Goal: Transaction & Acquisition: Book appointment/travel/reservation

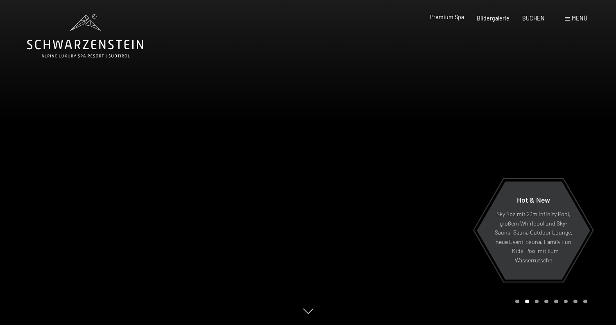
click at [453, 17] on span "Premium Spa" at bounding box center [447, 17] width 34 height 7
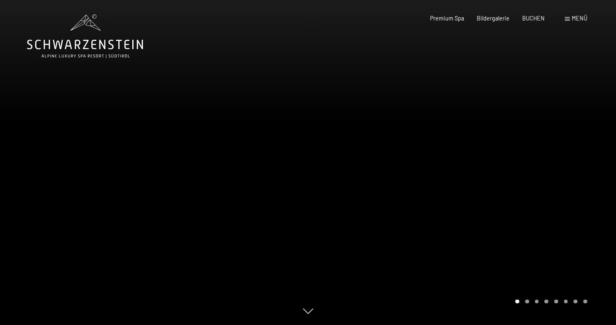
click at [494, 157] on div at bounding box center [462, 162] width 308 height 325
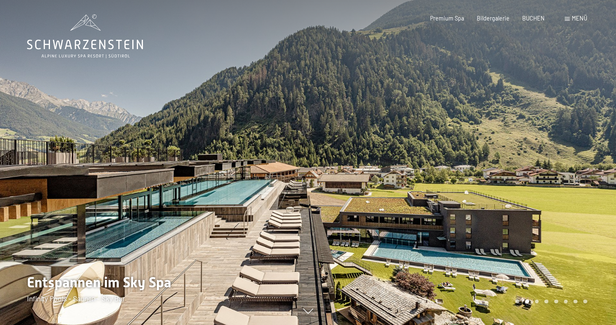
click at [494, 157] on div at bounding box center [462, 162] width 308 height 325
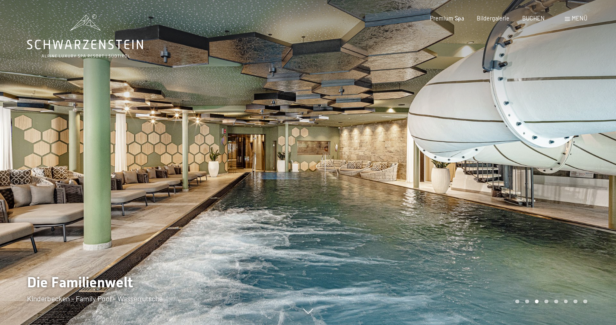
click at [494, 157] on div at bounding box center [462, 162] width 308 height 325
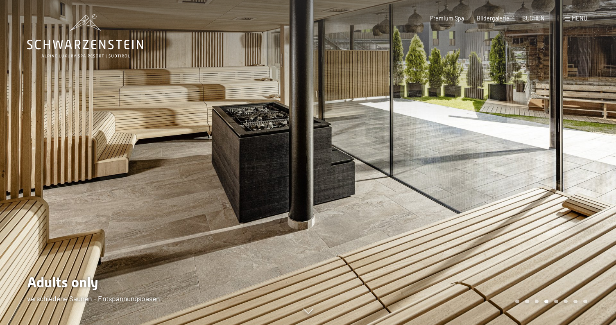
click at [494, 157] on div at bounding box center [462, 162] width 308 height 325
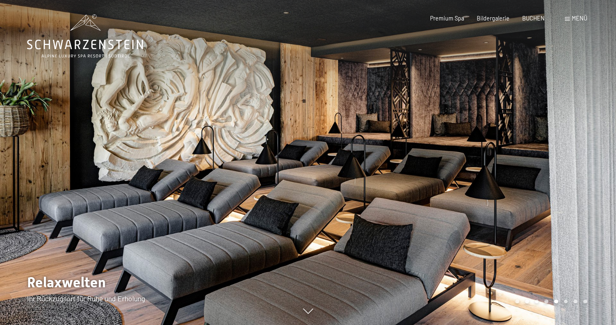
click at [494, 157] on div at bounding box center [462, 162] width 308 height 325
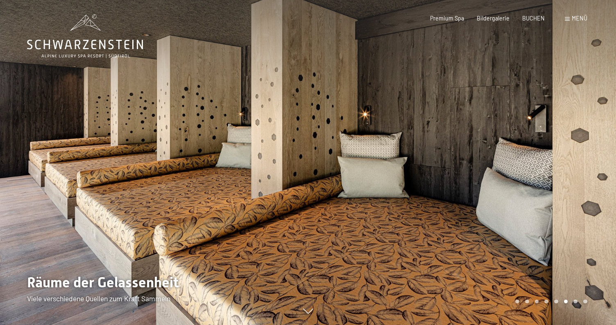
click at [494, 157] on div at bounding box center [462, 162] width 308 height 325
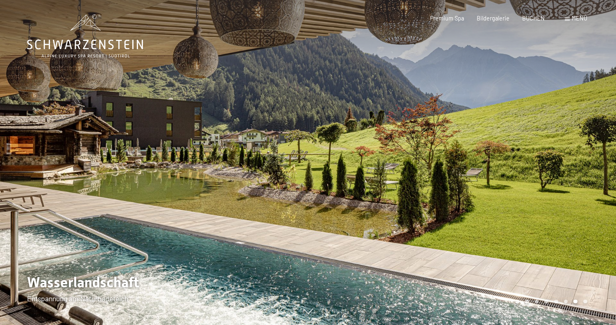
click at [494, 157] on div at bounding box center [462, 162] width 308 height 325
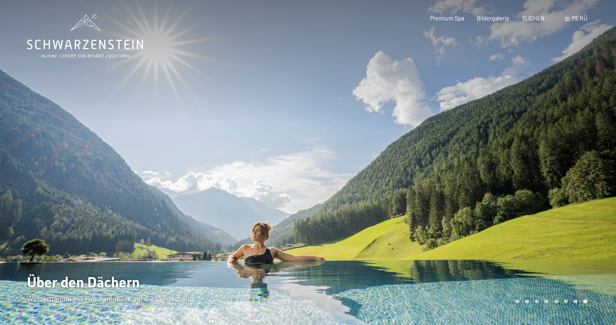
click at [494, 157] on div at bounding box center [462, 162] width 308 height 325
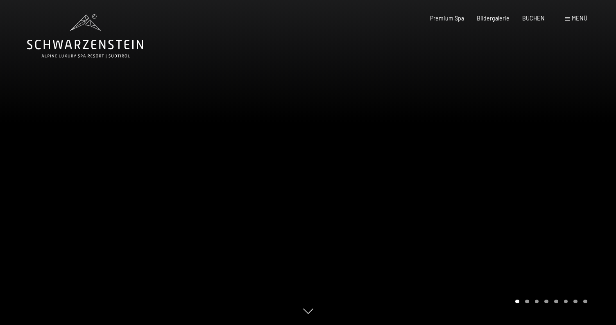
click at [494, 157] on div at bounding box center [462, 162] width 308 height 325
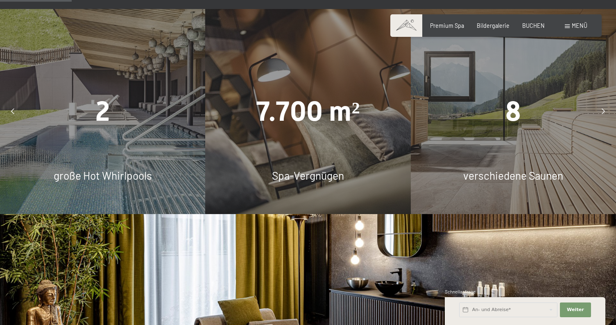
scroll to position [617, 0]
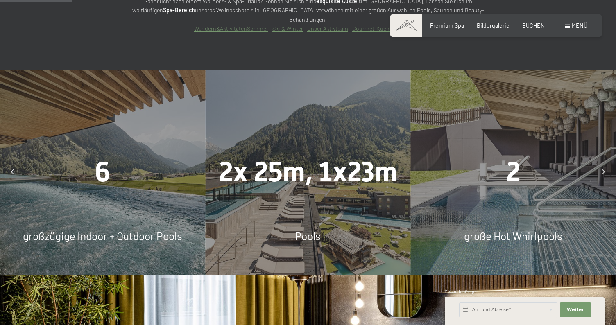
click at [605, 169] on icon at bounding box center [603, 172] width 3 height 6
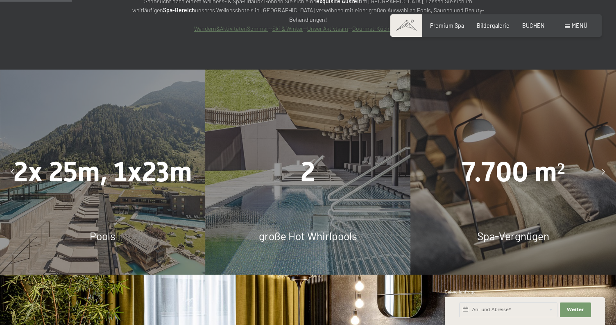
click at [605, 169] on icon at bounding box center [603, 172] width 3 height 6
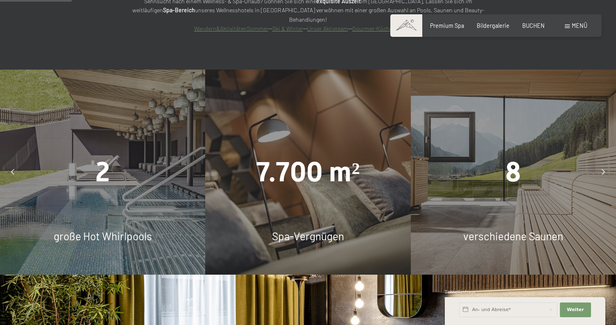
click at [605, 169] on icon at bounding box center [603, 172] width 3 height 6
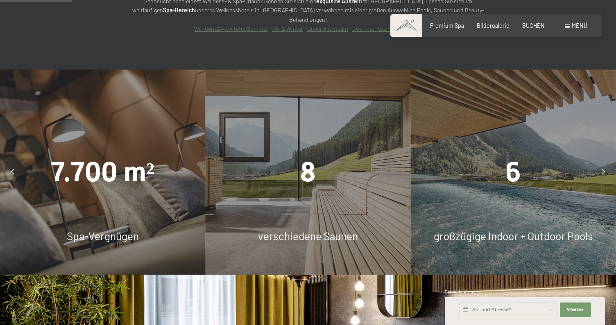
click at [605, 169] on icon at bounding box center [603, 172] width 3 height 6
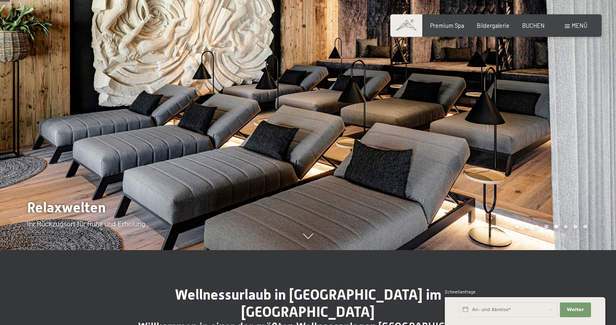
scroll to position [0, 0]
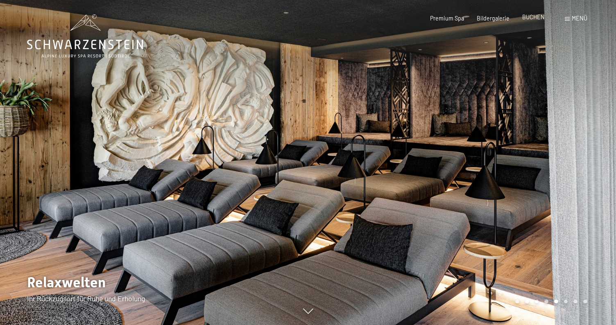
click at [533, 17] on span "BUCHEN" at bounding box center [534, 17] width 23 height 7
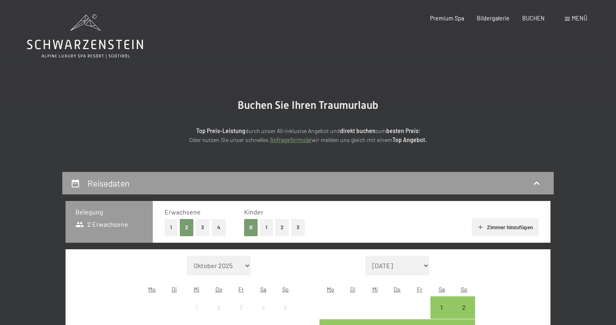
click at [206, 232] on button "3" at bounding box center [203, 227] width 14 height 17
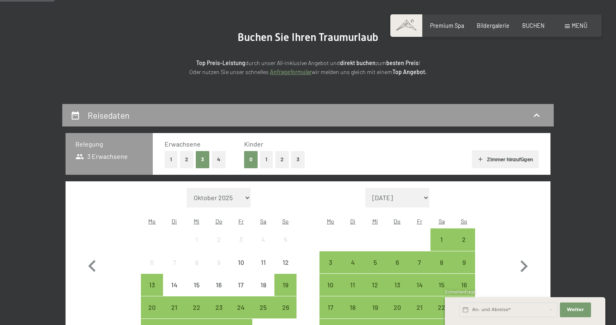
scroll to position [77, 0]
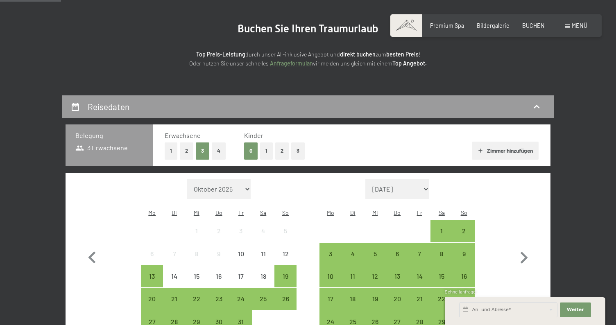
click at [282, 151] on button "2" at bounding box center [282, 151] width 14 height 17
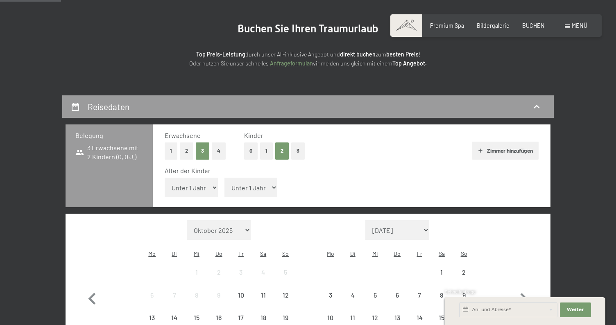
click at [253, 155] on button "0" at bounding box center [251, 151] width 14 height 17
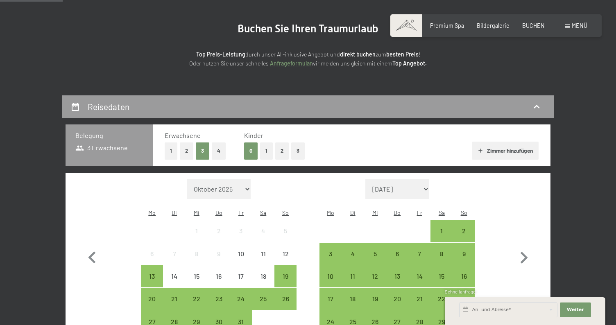
scroll to position [212, 0]
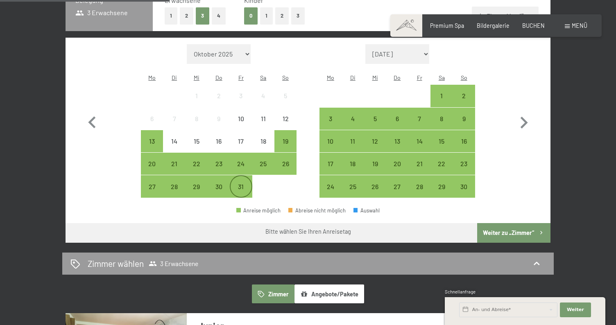
click at [239, 184] on div "31" at bounding box center [241, 194] width 20 height 20
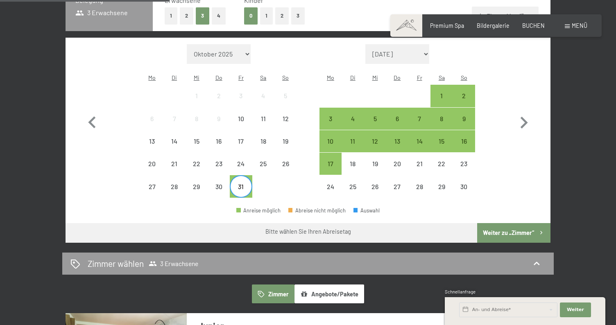
click at [475, 86] on div "Monat/Jahr Oktober 2025 November 2025 Dezember 2025 Januar 2026 Februar 2026 Mä…" at bounding box center [308, 121] width 456 height 154
click at [470, 93] on div "2" at bounding box center [464, 103] width 20 height 20
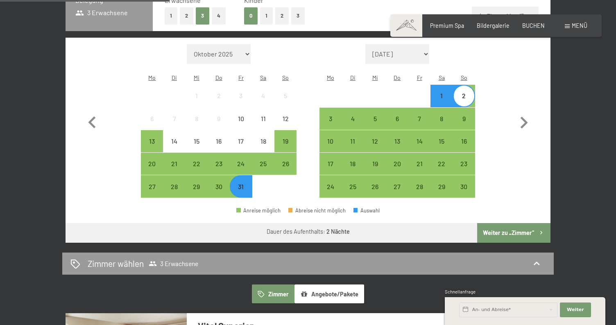
click at [514, 223] on button "Weiter zu „Zimmer“" at bounding box center [514, 233] width 73 height 20
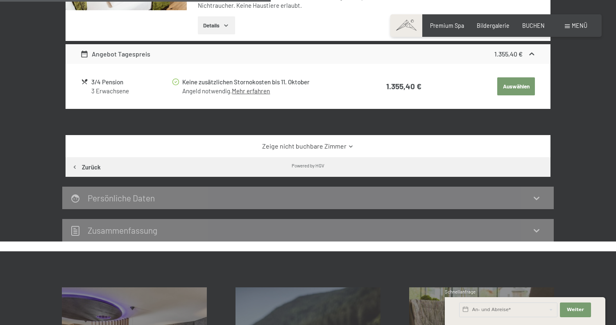
scroll to position [278, 0]
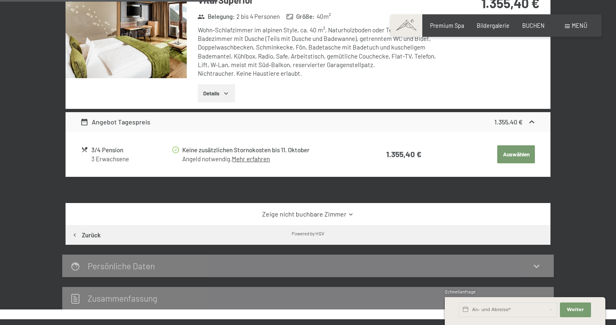
click at [526, 153] on button "Auswählen" at bounding box center [517, 155] width 38 height 18
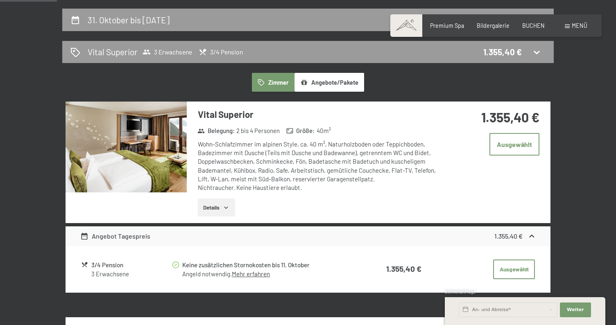
scroll to position [224, 0]
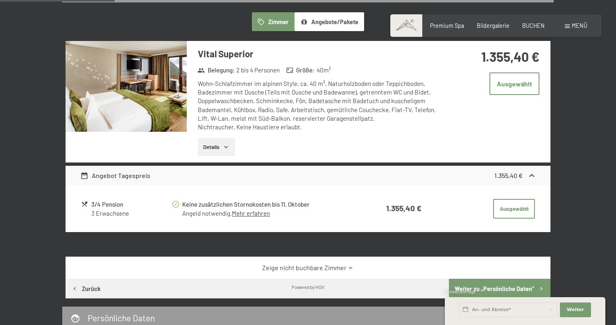
click at [205, 140] on button "Details" at bounding box center [216, 147] width 37 height 18
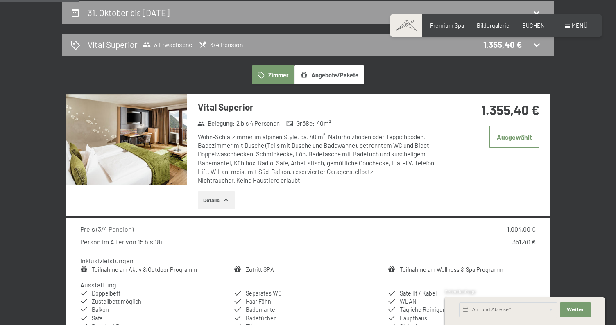
scroll to position [0, 0]
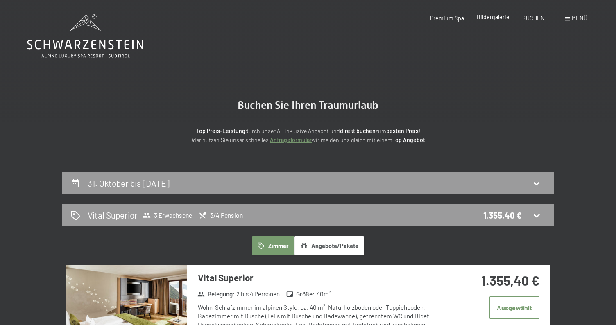
click at [496, 16] on span "Bildergalerie" at bounding box center [493, 17] width 33 height 7
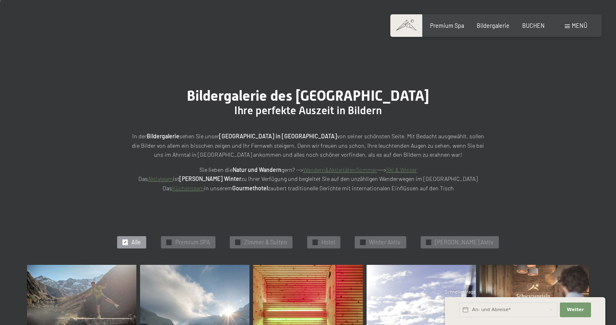
scroll to position [43, 0]
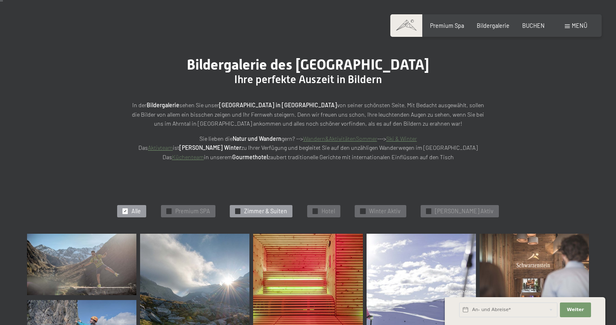
click at [253, 212] on div "✓ Zimmer & Suiten" at bounding box center [261, 211] width 63 height 12
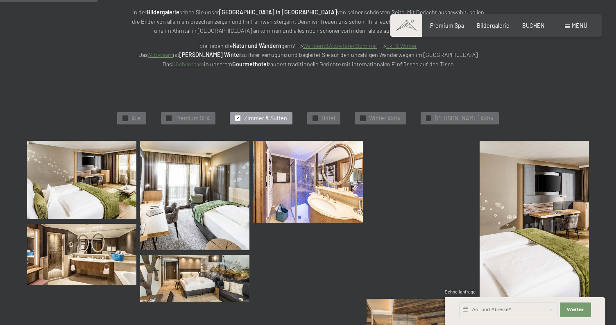
scroll to position [0, 0]
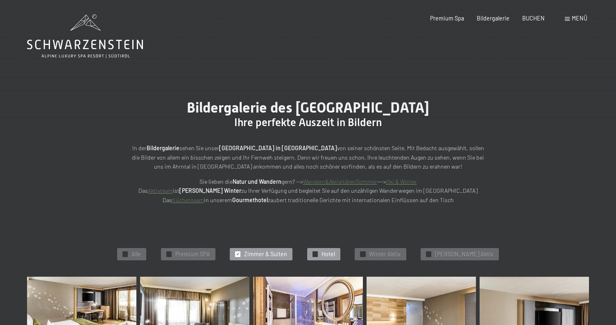
click at [318, 255] on div at bounding box center [315, 254] width 5 height 5
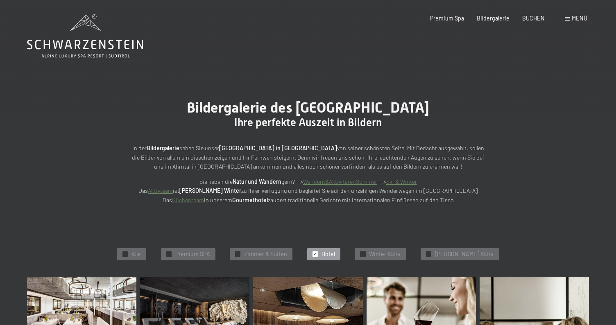
click at [192, 255] on span "Premium SPA" at bounding box center [192, 254] width 35 height 8
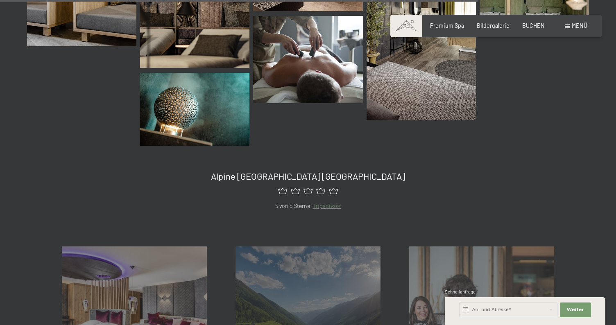
scroll to position [1476, 0]
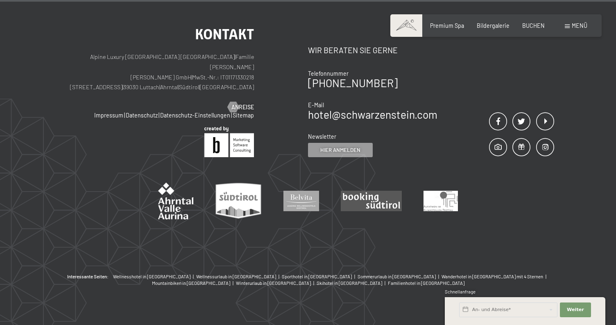
click at [489, 1] on div at bounding box center [308, 1] width 616 height 2
click at [548, 0] on div at bounding box center [308, 1] width 616 height 2
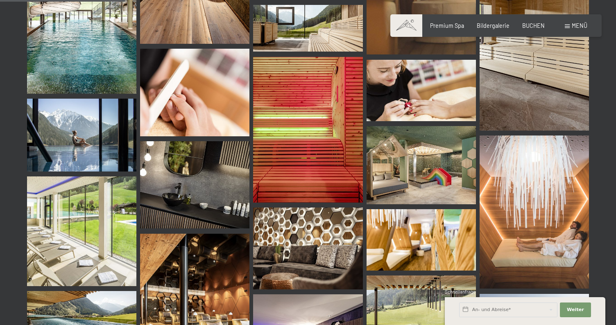
scroll to position [0, 0]
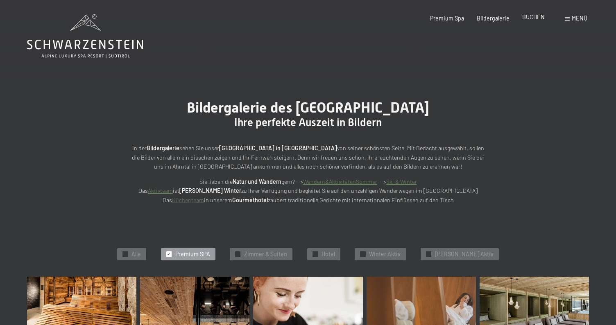
click at [530, 18] on span "BUCHEN" at bounding box center [534, 17] width 23 height 7
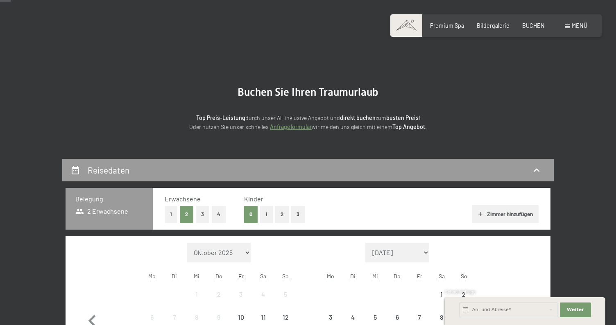
scroll to position [97, 0]
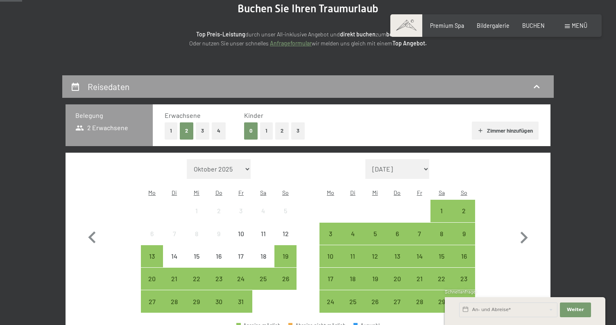
click at [209, 133] on button "3" at bounding box center [203, 131] width 14 height 17
click at [237, 299] on div "31" at bounding box center [241, 309] width 20 height 20
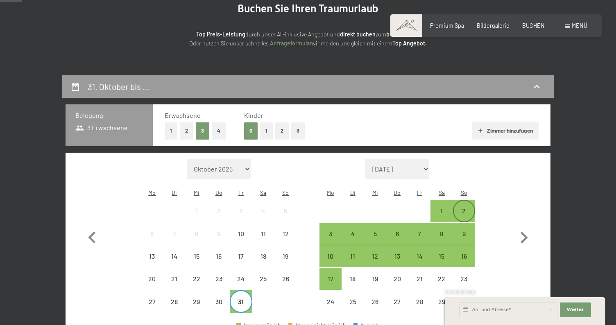
click at [473, 208] on div "2" at bounding box center [464, 218] width 20 height 20
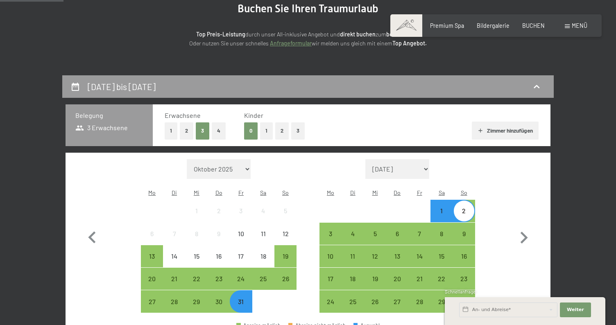
scroll to position [220, 0]
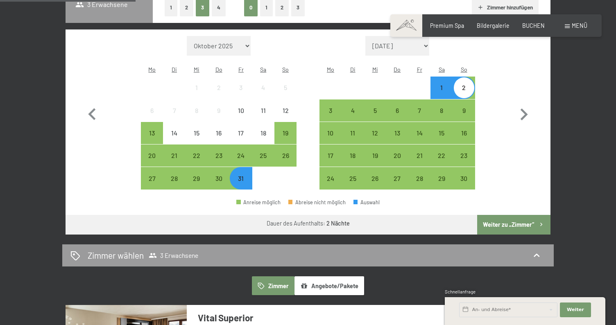
click at [501, 215] on button "Weiter zu „Zimmer“" at bounding box center [514, 225] width 73 height 20
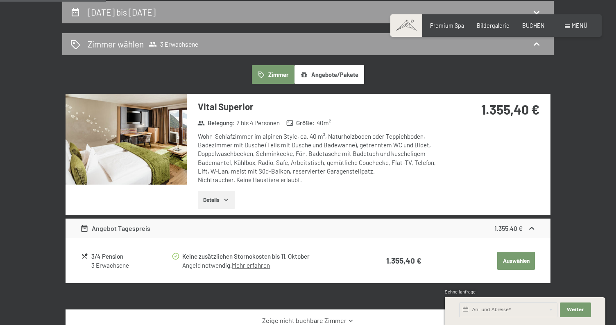
scroll to position [221, 0]
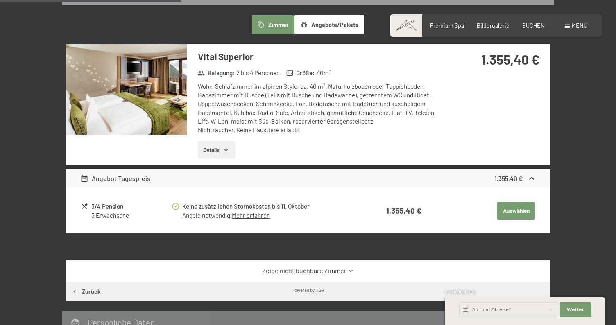
click at [514, 209] on button "Auswählen" at bounding box center [517, 211] width 38 height 18
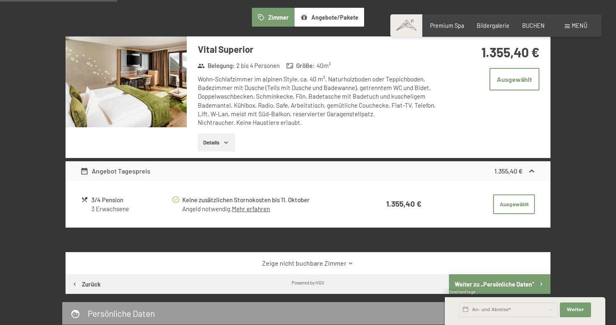
scroll to position [227, 0]
